Goal: Task Accomplishment & Management: Use online tool/utility

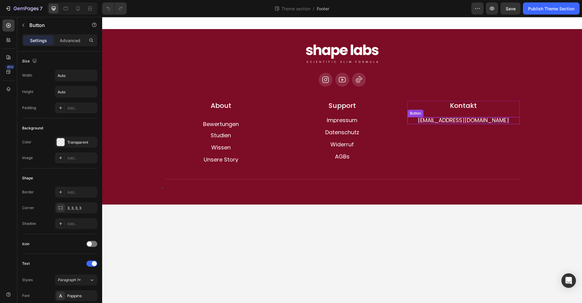
click at [469, 121] on p "[EMAIL_ADDRESS][DOMAIN_NAME]" at bounding box center [463, 120] width 91 height 5
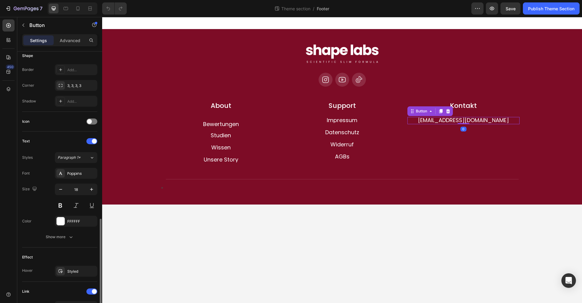
scroll to position [197, 0]
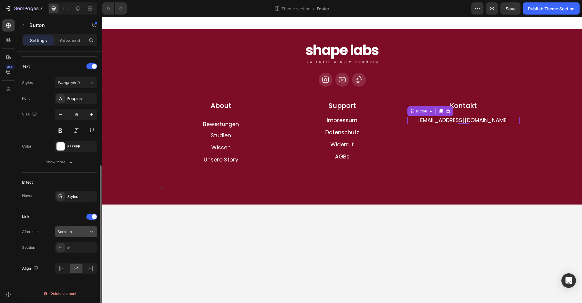
click at [79, 233] on div "Scroll to" at bounding box center [73, 231] width 31 height 5
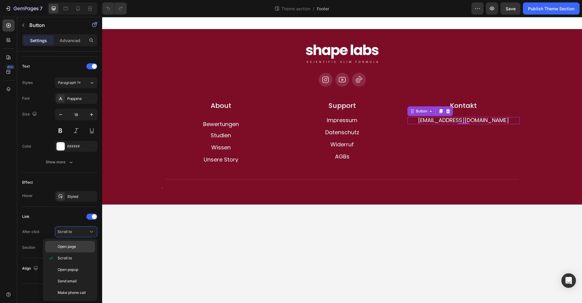
click at [77, 246] on p "Open page" at bounding box center [75, 246] width 35 height 5
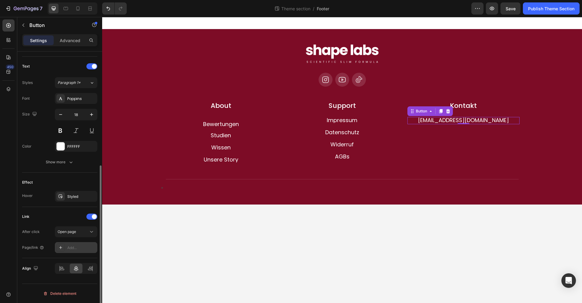
click at [76, 249] on div "Add..." at bounding box center [81, 247] width 29 height 5
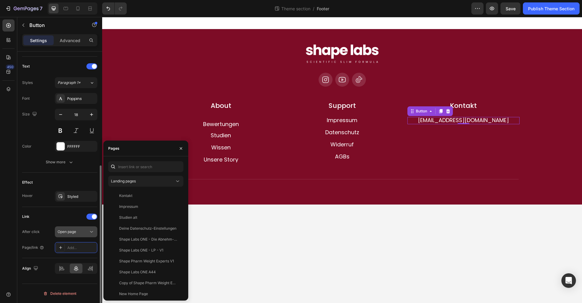
click at [76, 234] on span "Open page" at bounding box center [67, 232] width 19 height 5
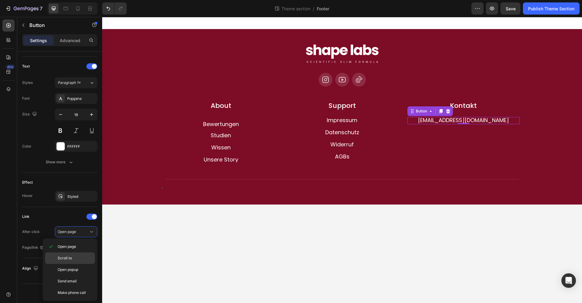
click at [75, 256] on p "Scroll to" at bounding box center [75, 258] width 35 height 5
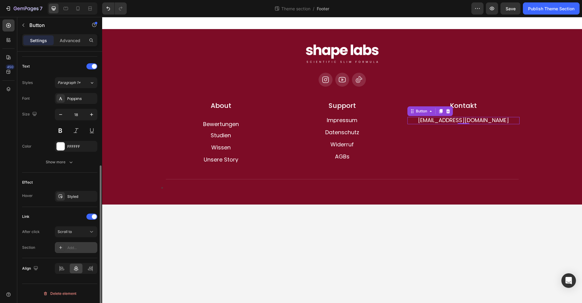
click at [73, 250] on div "Add..." at bounding box center [81, 247] width 29 height 5
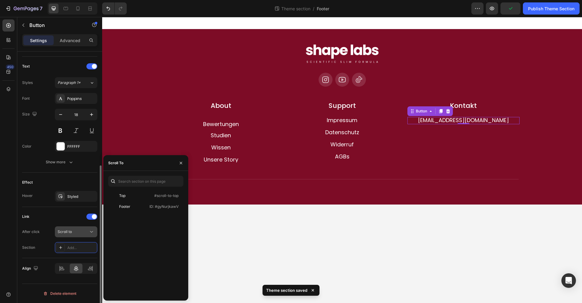
click at [77, 231] on div "Scroll to" at bounding box center [73, 231] width 31 height 5
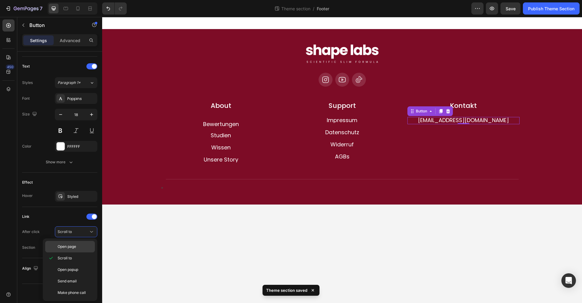
click at [75, 247] on span "Open page" at bounding box center [67, 246] width 19 height 5
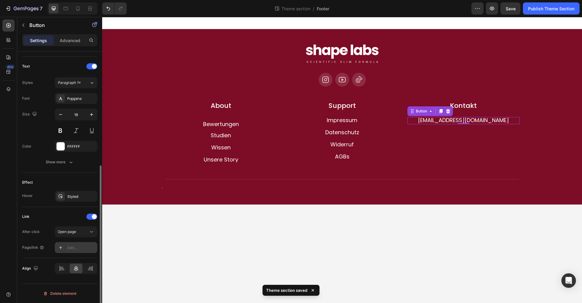
click at [75, 248] on div "Add..." at bounding box center [81, 247] width 29 height 5
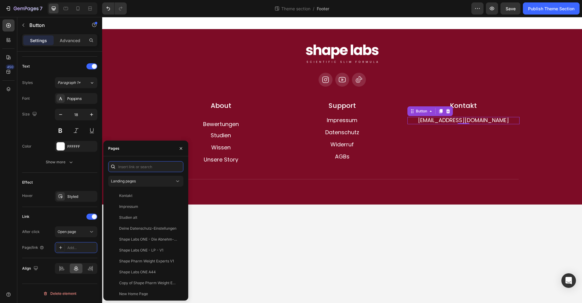
paste input "<p class="disclaimer__subtext">Falls du Fragen hast, kontaktiere uns unter <a h…"
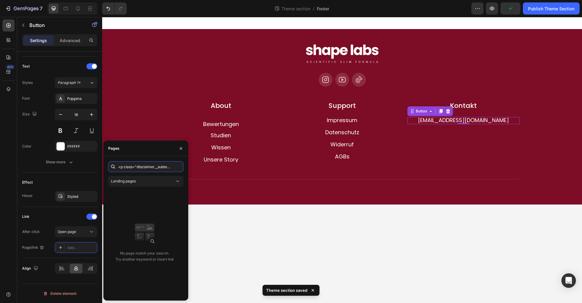
paste input "[URL][DOMAIN_NAME]"
type input "[URL][DOMAIN_NAME]"
click at [147, 181] on div "[URL][DOMAIN_NAME]" at bounding box center [138, 181] width 39 height 5
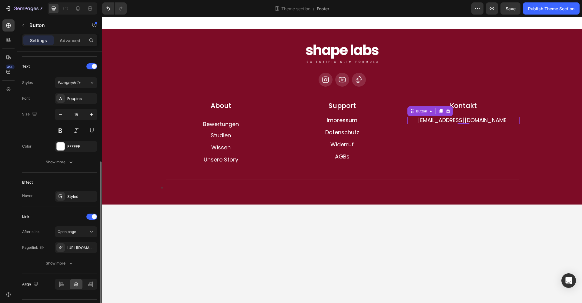
click at [62, 213] on div "Link" at bounding box center [59, 217] width 75 height 10
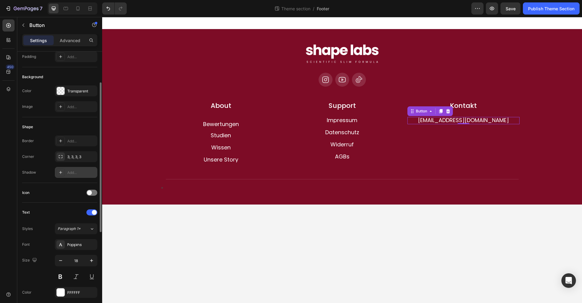
scroll to position [0, 0]
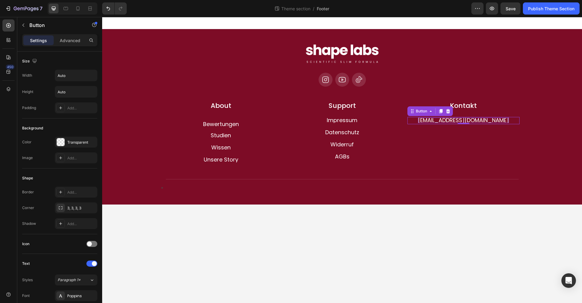
click at [464, 121] on p "[EMAIL_ADDRESS][DOMAIN_NAME]" at bounding box center [463, 120] width 91 height 5
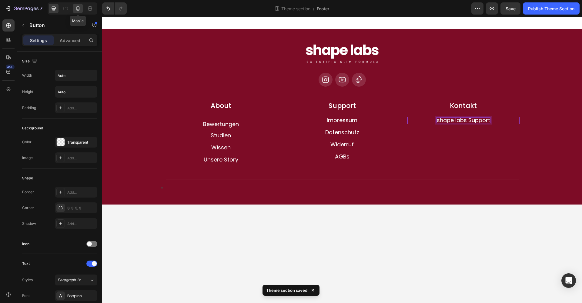
click at [81, 10] on icon at bounding box center [78, 8] width 6 height 6
type input "14"
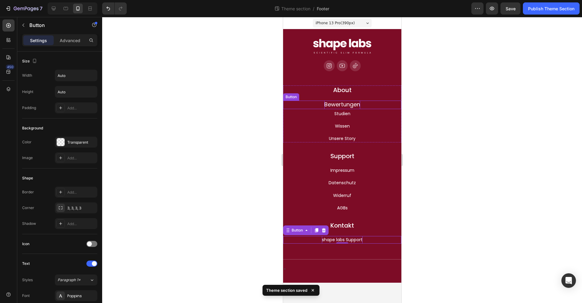
click at [332, 105] on span "Bewertungen" at bounding box center [342, 105] width 36 height 8
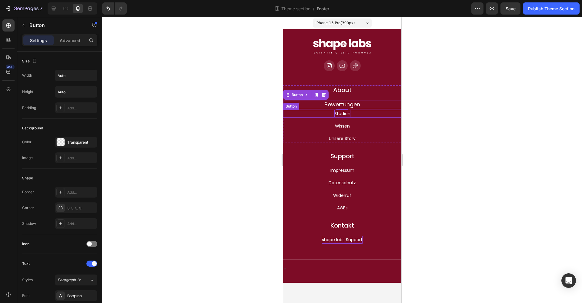
click at [336, 113] on p "Studien" at bounding box center [342, 114] width 16 height 8
click at [338, 105] on span "Bewertungen" at bounding box center [342, 105] width 36 height 8
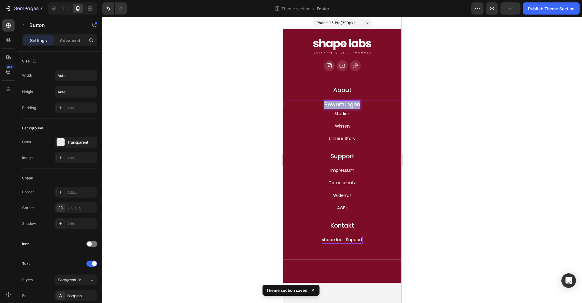
click at [338, 105] on span "Bewertungen" at bounding box center [342, 105] width 36 height 8
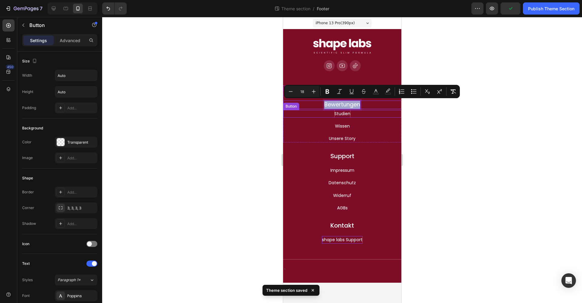
click at [337, 113] on p "Studien" at bounding box center [342, 114] width 16 height 8
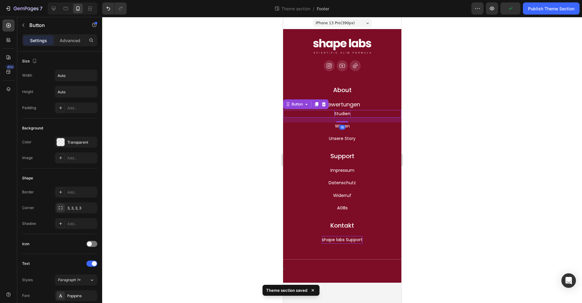
click at [337, 113] on p "Studien" at bounding box center [342, 114] width 16 height 8
click at [335, 124] on p "Wissen" at bounding box center [342, 127] width 15 height 8
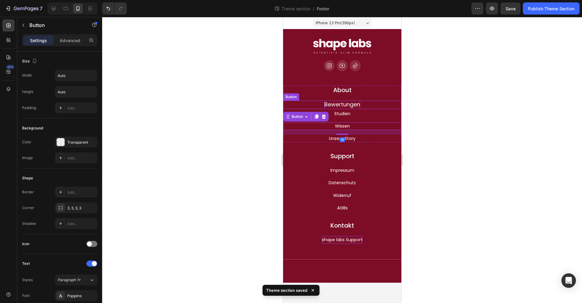
click at [336, 103] on span "Bewertungen" at bounding box center [342, 105] width 36 height 8
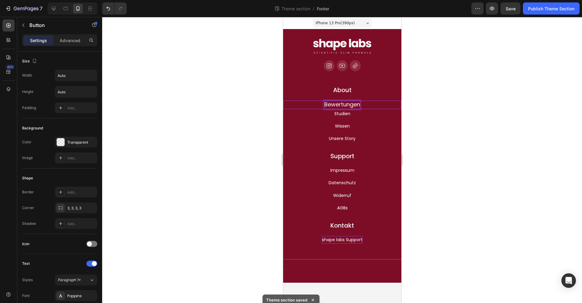
click at [338, 103] on span "Bewertungen" at bounding box center [342, 105] width 36 height 8
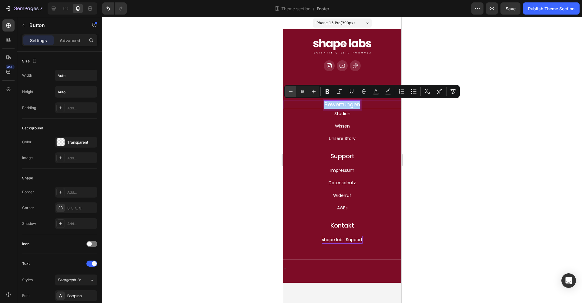
click at [291, 92] on icon "Editor contextual toolbar" at bounding box center [291, 92] width 6 height 6
type input "14"
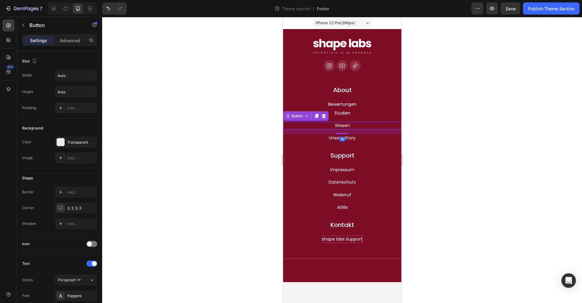
click at [299, 128] on div "Wissen Button 16" at bounding box center [342, 126] width 118 height 8
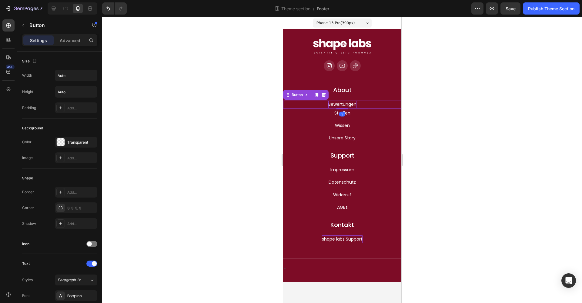
click at [339, 104] on span "Bewertungen" at bounding box center [342, 104] width 28 height 6
click at [339, 113] on p "Studien" at bounding box center [342, 114] width 16 height 8
drag, startPoint x: 335, startPoint y: 105, endPoint x: 285, endPoint y: 97, distance: 51.2
click at [335, 105] on span "Bewertungen" at bounding box center [342, 104] width 28 height 6
click at [69, 43] on p "Advanced" at bounding box center [70, 40] width 21 height 6
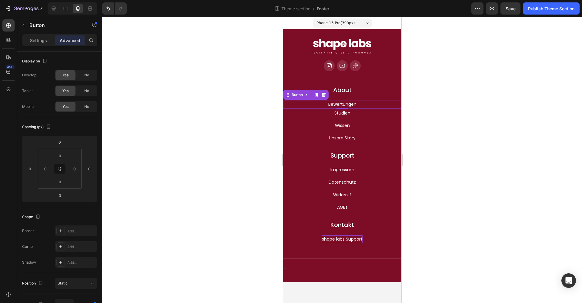
click at [340, 114] on div "3" at bounding box center [342, 114] width 6 height 5
click at [337, 114] on p "Studien" at bounding box center [342, 114] width 16 height 8
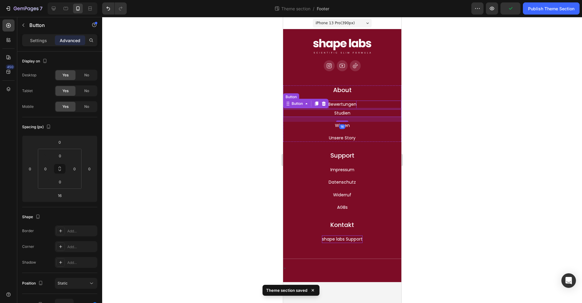
click at [337, 105] on span "Bewertungen" at bounding box center [342, 104] width 28 height 6
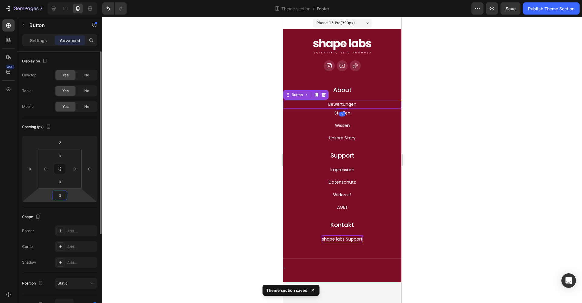
click at [63, 195] on input "3" at bounding box center [60, 195] width 12 height 9
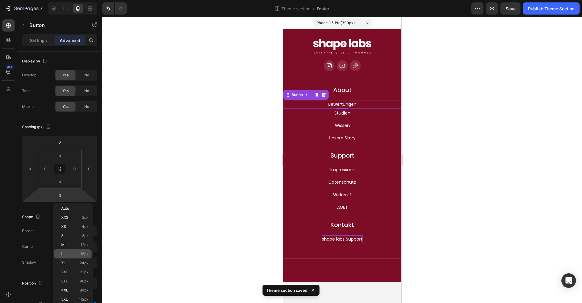
click at [68, 255] on p "L 16px" at bounding box center [74, 254] width 27 height 4
type input "16"
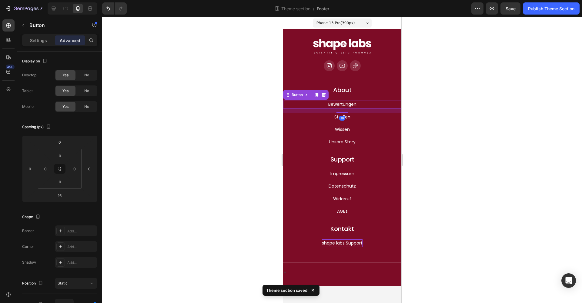
click at [234, 149] on div at bounding box center [342, 160] width 480 height 286
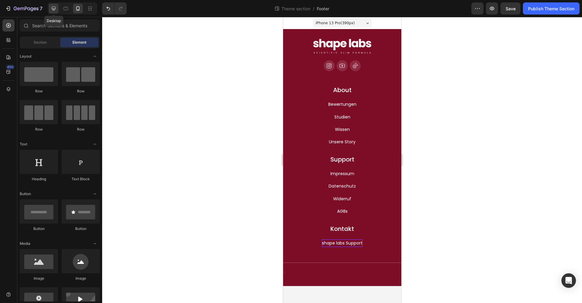
click at [56, 9] on icon at bounding box center [54, 8] width 6 height 6
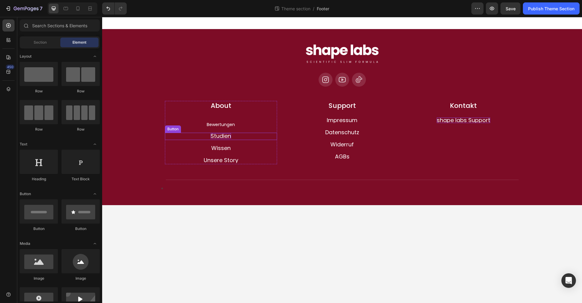
click at [219, 136] on p "Studien" at bounding box center [221, 135] width 20 height 5
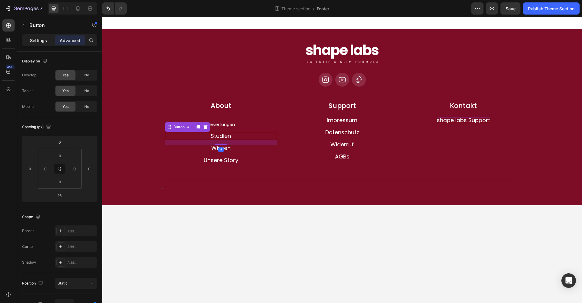
click at [40, 40] on p "Settings" at bounding box center [38, 40] width 17 height 6
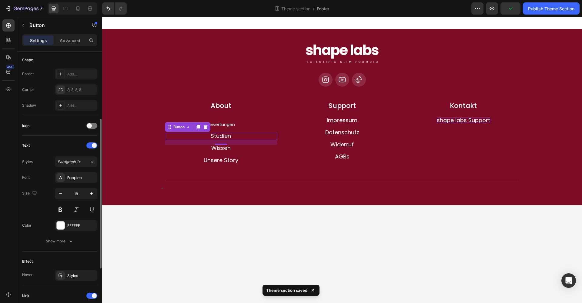
scroll to position [120, 0]
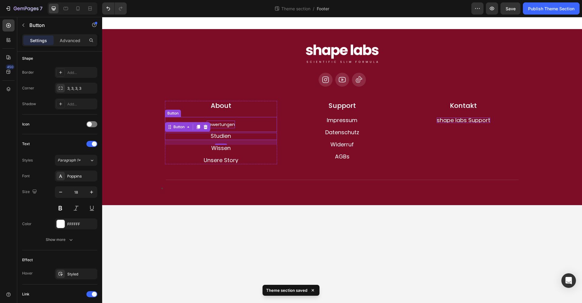
click at [221, 123] on span "Bewertungen" at bounding box center [221, 125] width 28 height 6
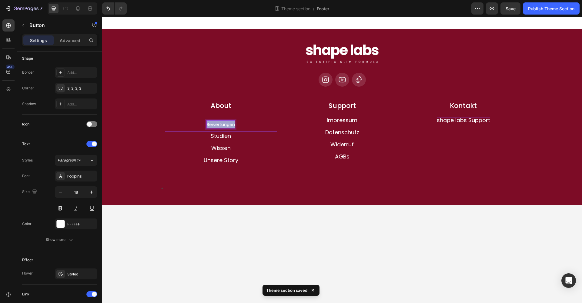
click at [218, 123] on span "Bewertungen" at bounding box center [221, 125] width 28 height 6
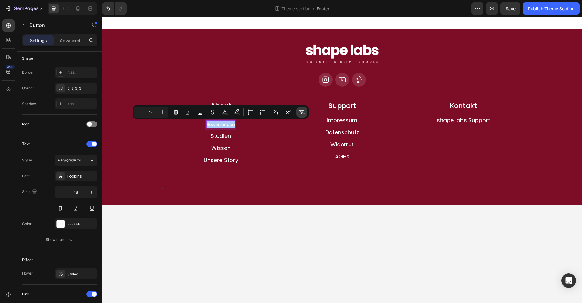
click at [301, 113] on icon "Editor contextual toolbar" at bounding box center [302, 112] width 6 height 6
type input "18"
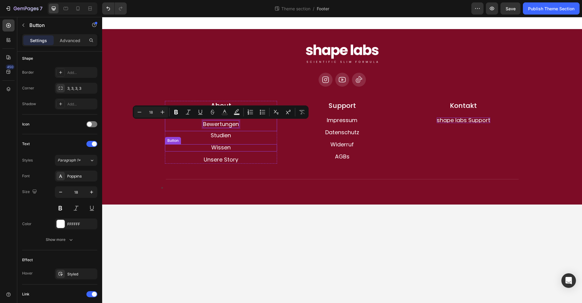
click at [269, 144] on div "Wissen Button" at bounding box center [221, 147] width 112 height 7
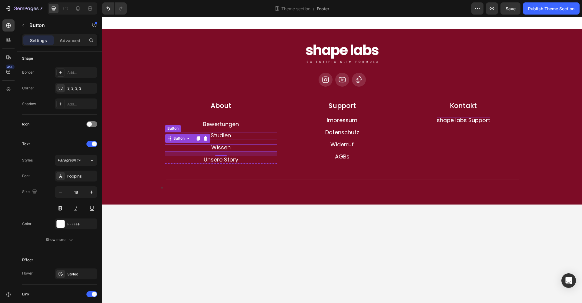
click at [217, 136] on p "Studien" at bounding box center [221, 135] width 20 height 5
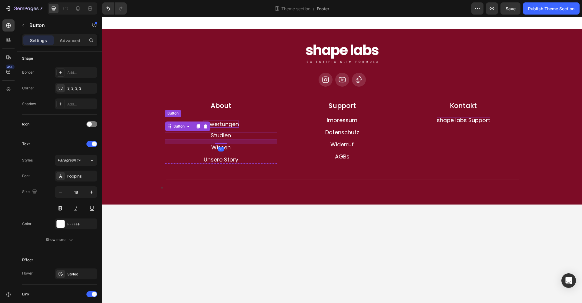
click at [224, 124] on p "Bewertungen" at bounding box center [221, 124] width 36 height 7
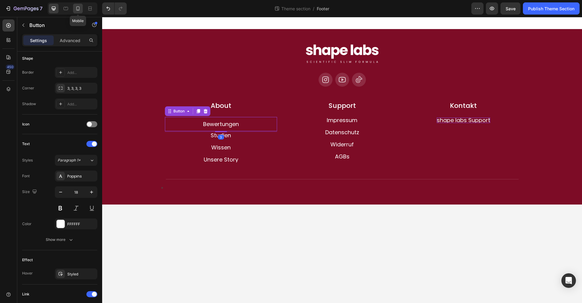
click at [74, 7] on div at bounding box center [78, 9] width 10 height 10
type input "14"
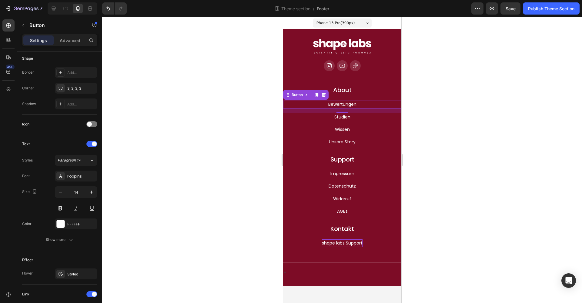
drag, startPoint x: 468, startPoint y: 117, endPoint x: 408, endPoint y: 114, distance: 59.8
click at [467, 117] on div at bounding box center [342, 160] width 480 height 286
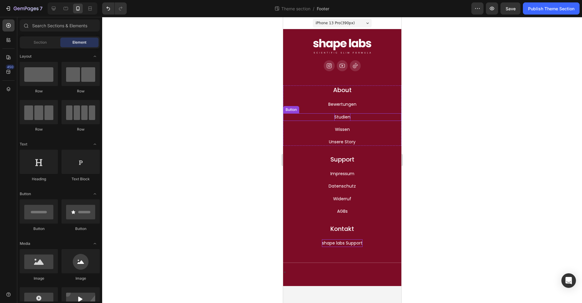
click at [345, 118] on p "Studien" at bounding box center [342, 117] width 16 height 8
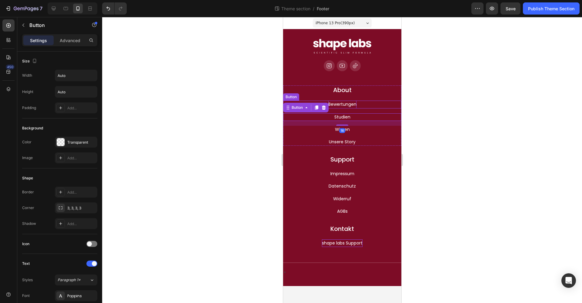
click at [346, 105] on p "Bewertungen" at bounding box center [342, 105] width 28 height 8
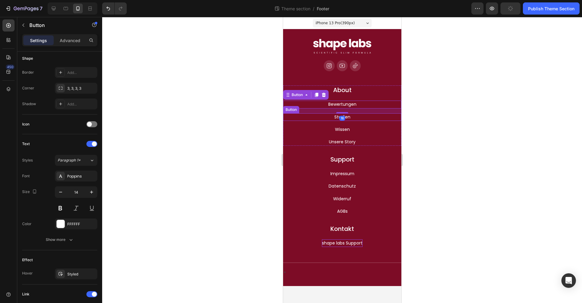
drag, startPoint x: 348, startPoint y: 117, endPoint x: 292, endPoint y: 128, distance: 57.2
click at [348, 117] on p "Studien" at bounding box center [342, 117] width 16 height 8
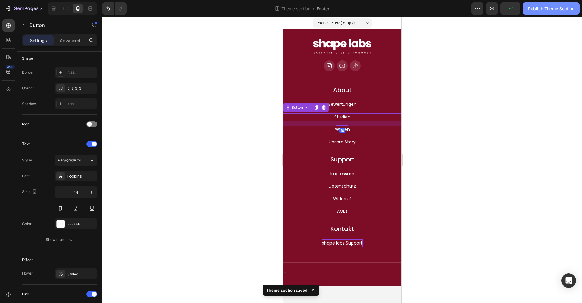
click at [545, 11] on div "Publish Theme Section" at bounding box center [551, 8] width 46 height 6
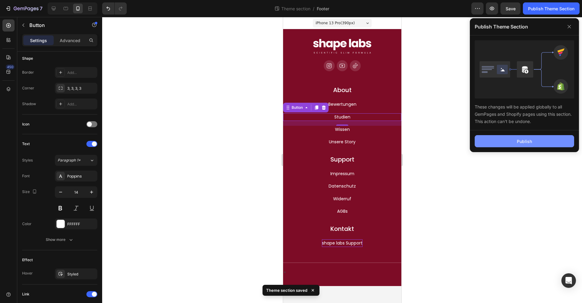
click at [519, 144] on div "Publish" at bounding box center [524, 141] width 15 height 6
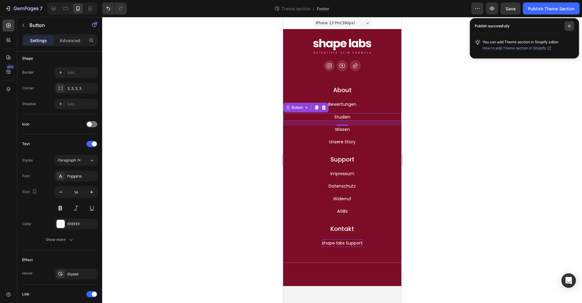
click at [572, 26] on span at bounding box center [570, 26] width 10 height 10
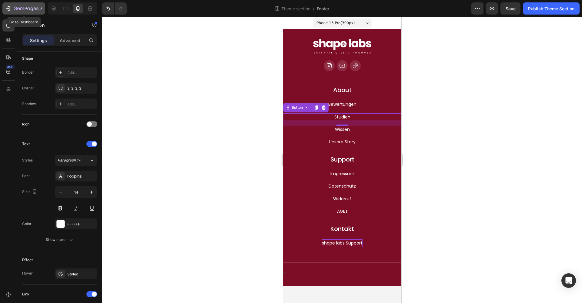
click at [10, 8] on icon "button" at bounding box center [9, 8] width 3 height 4
